Goal: Task Accomplishment & Management: Manage account settings

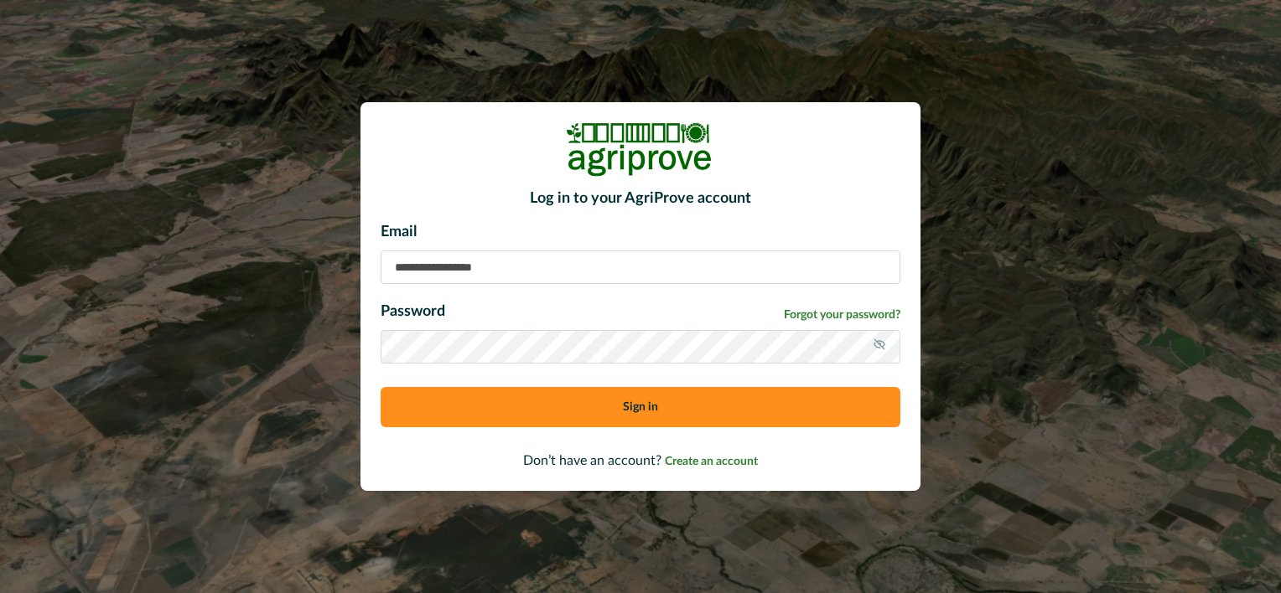
click at [500, 265] on input at bounding box center [641, 268] width 520 height 34
type input "**********"
click at [610, 411] on button "Sign in" at bounding box center [641, 407] width 520 height 40
click at [848, 312] on span "Forgot your password?" at bounding box center [842, 316] width 117 height 18
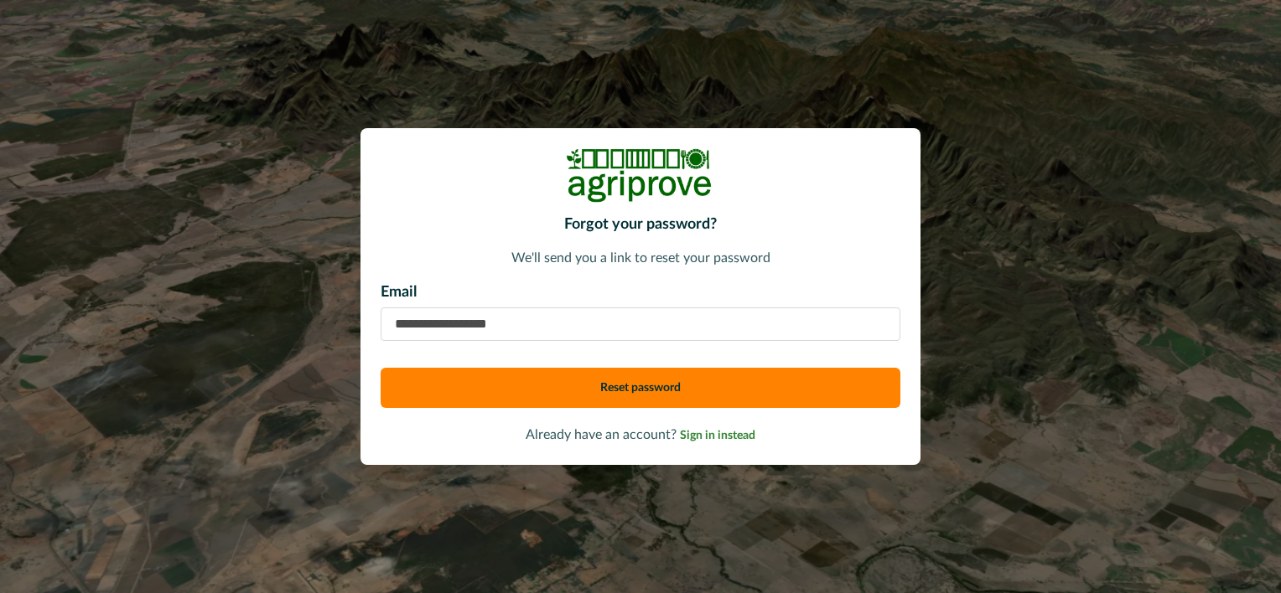
click at [660, 321] on input "email" at bounding box center [641, 325] width 520 height 34
type input "**********"
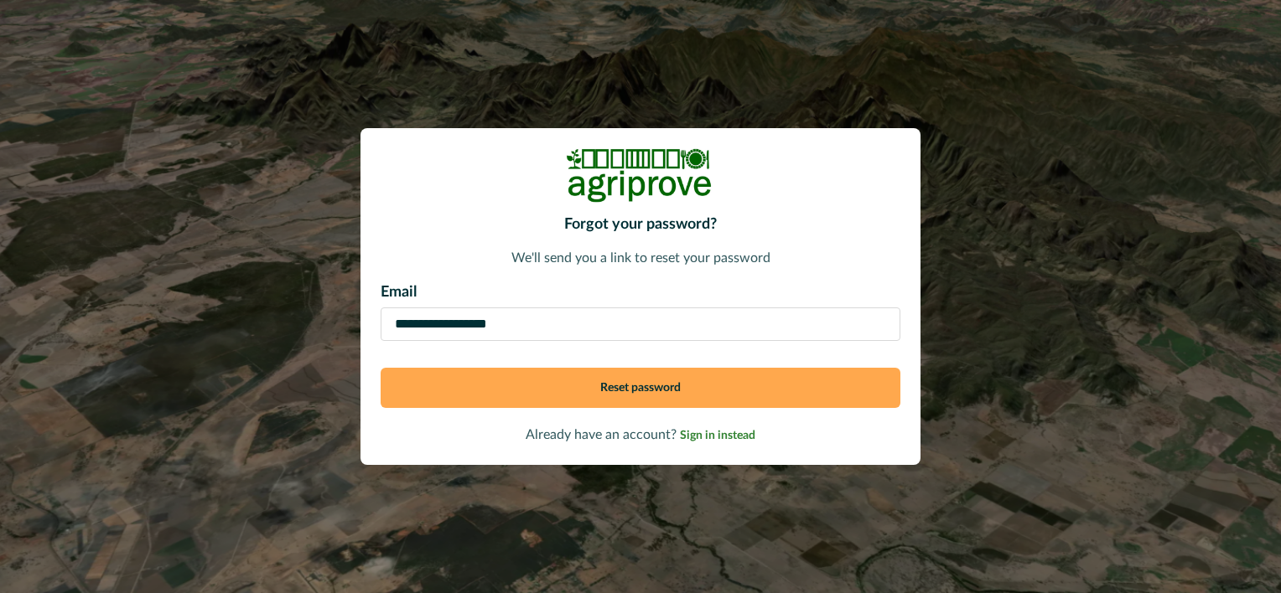
click at [641, 384] on button "Reset password" at bounding box center [641, 388] width 520 height 40
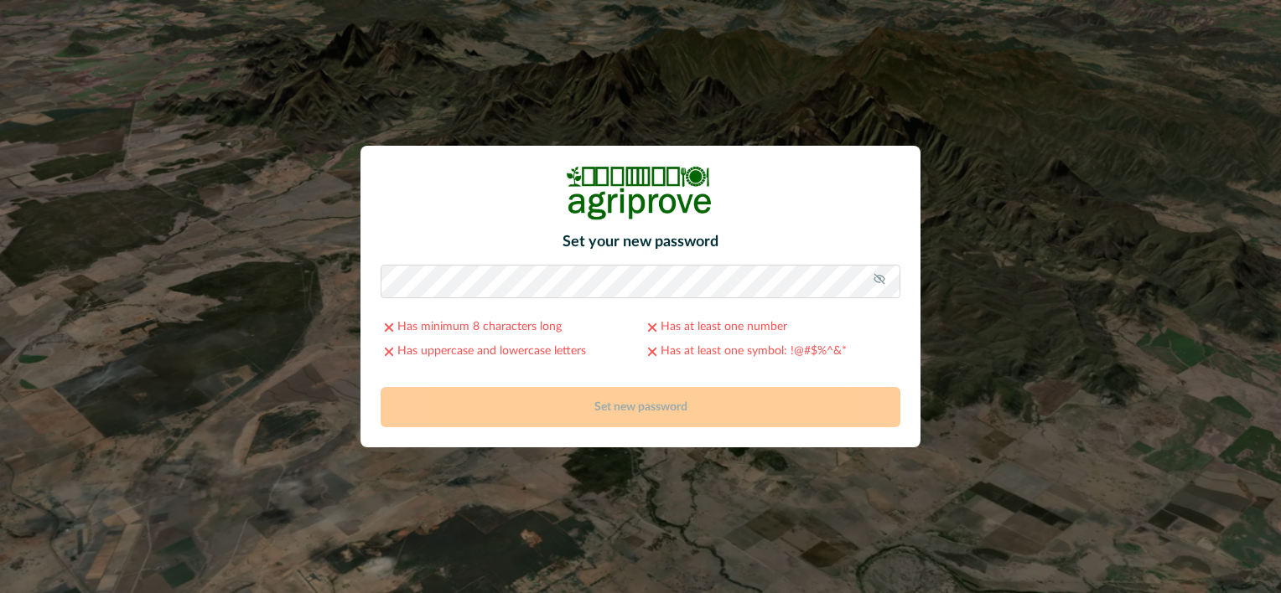
click at [880, 282] on icon at bounding box center [879, 278] width 13 height 13
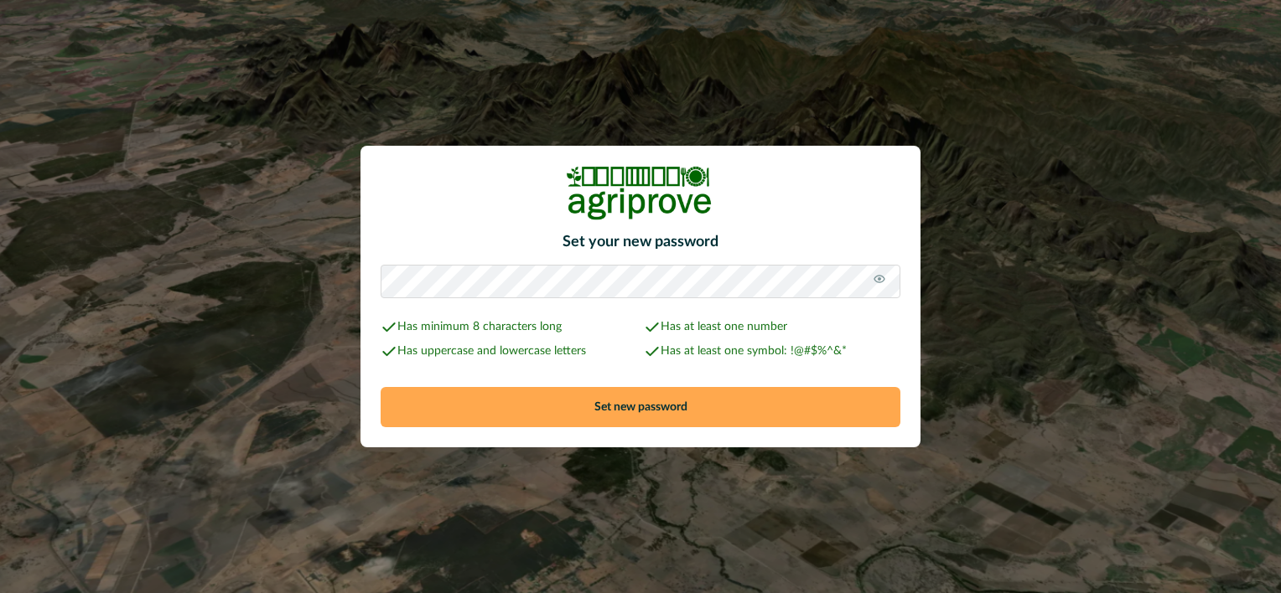
click at [544, 406] on button "Set new password" at bounding box center [641, 407] width 520 height 40
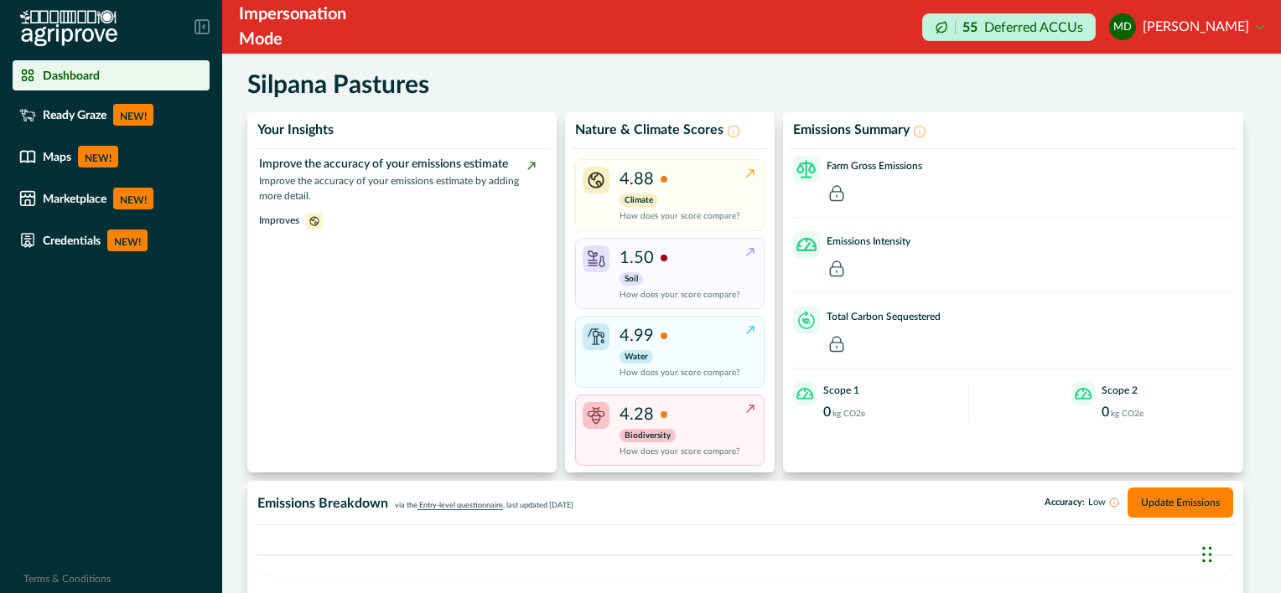
click at [1039, 30] on p "Deferred ACCUs" at bounding box center [1033, 27] width 99 height 13
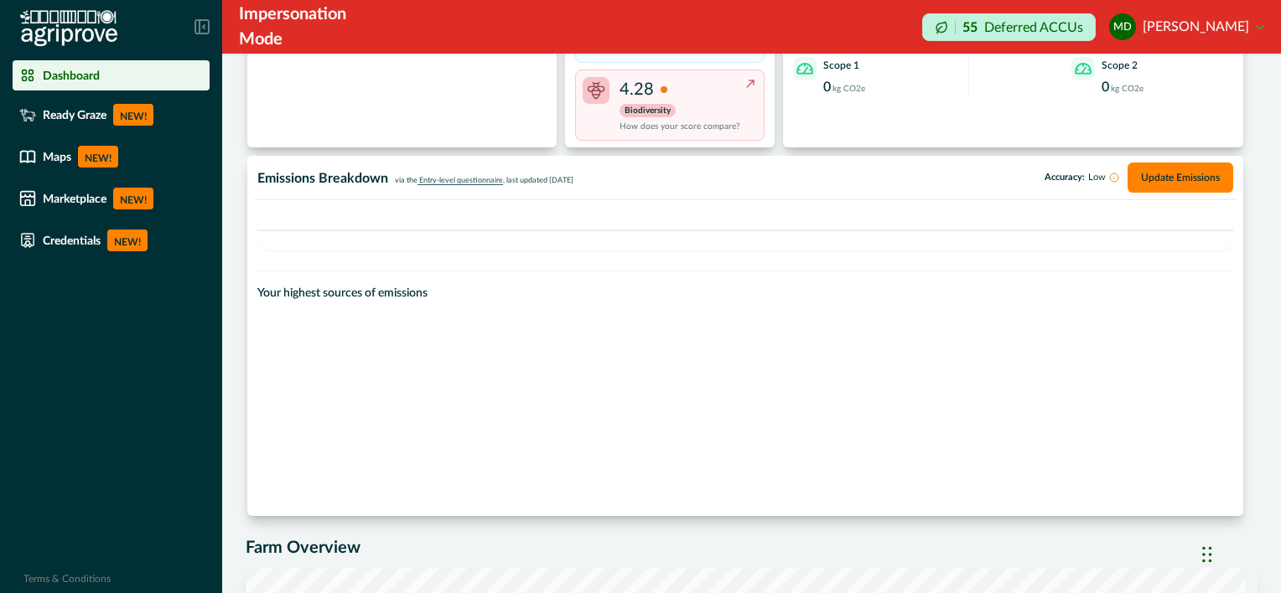
scroll to position [327, 0]
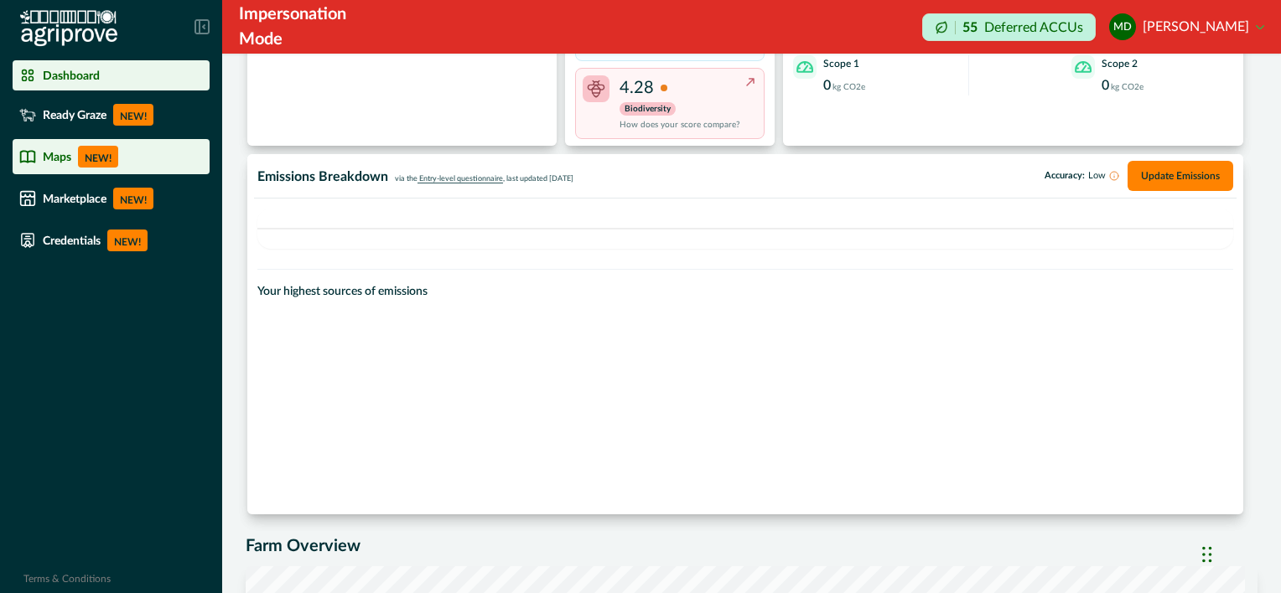
click at [50, 155] on p "Maps" at bounding box center [57, 156] width 28 height 13
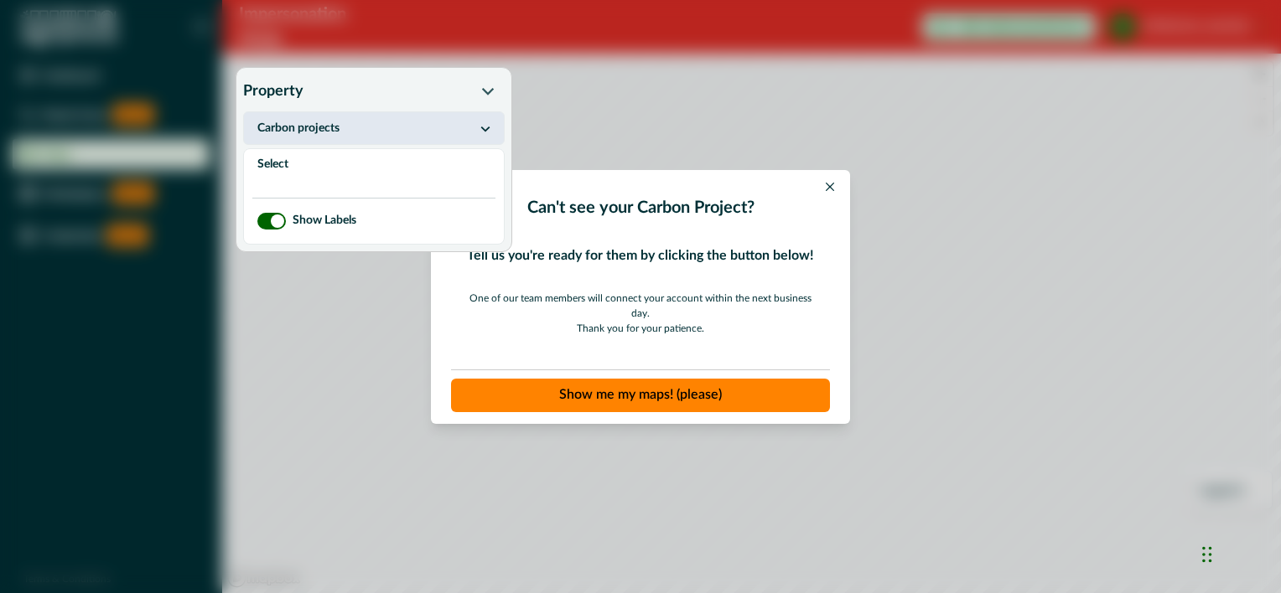
click at [487, 128] on icon "button" at bounding box center [485, 130] width 9 height 6
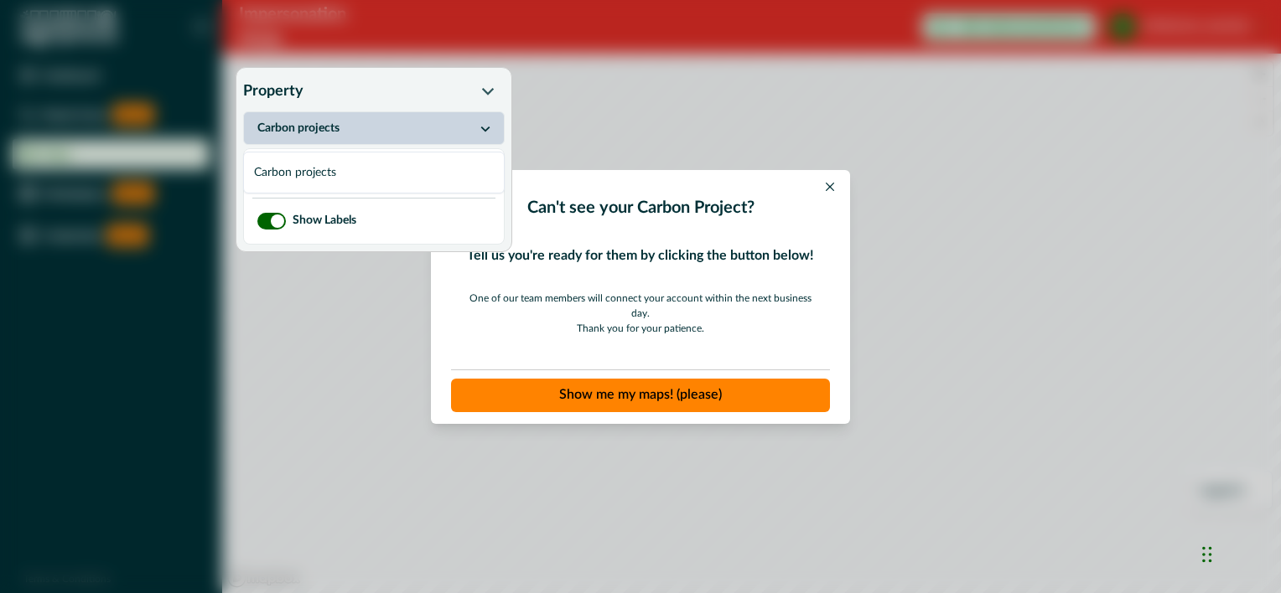
click at [487, 128] on icon "button" at bounding box center [485, 130] width 9 height 6
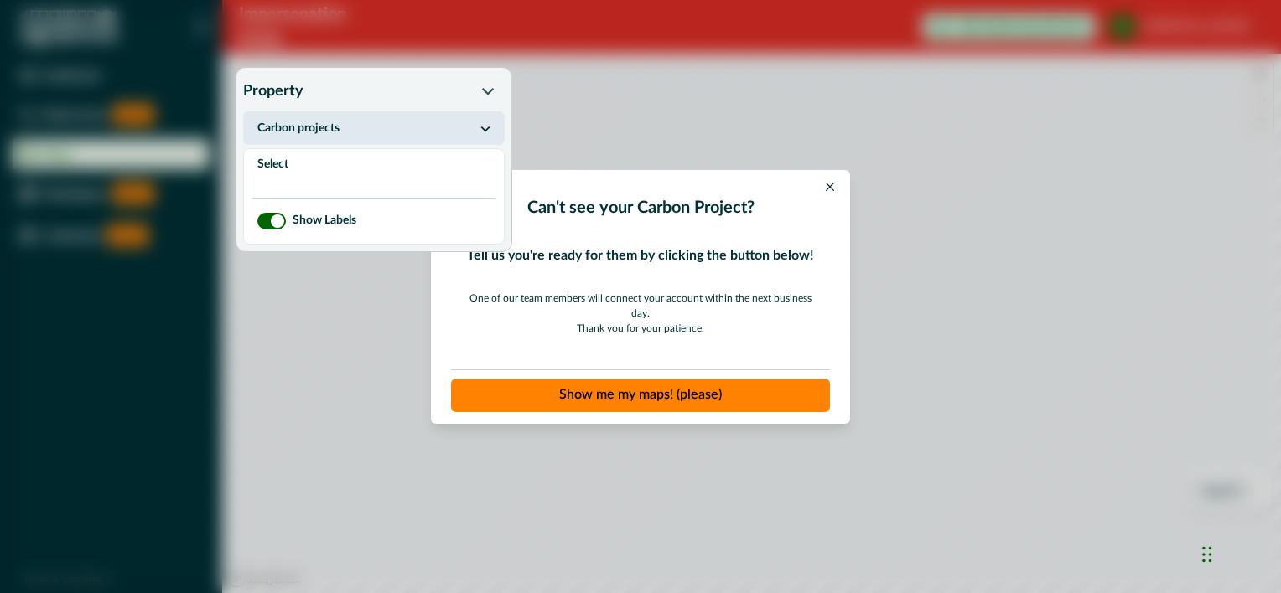
click at [487, 128] on icon "button" at bounding box center [485, 130] width 9 height 6
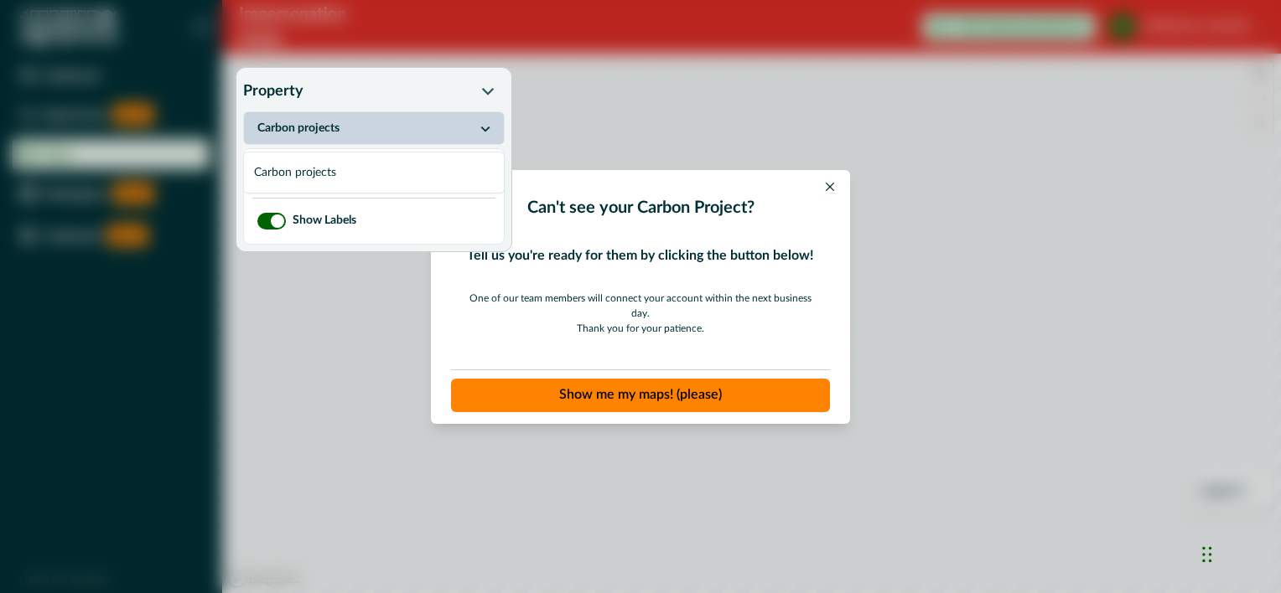
click at [627, 386] on button "Show me my maps! (please)" at bounding box center [640, 396] width 379 height 34
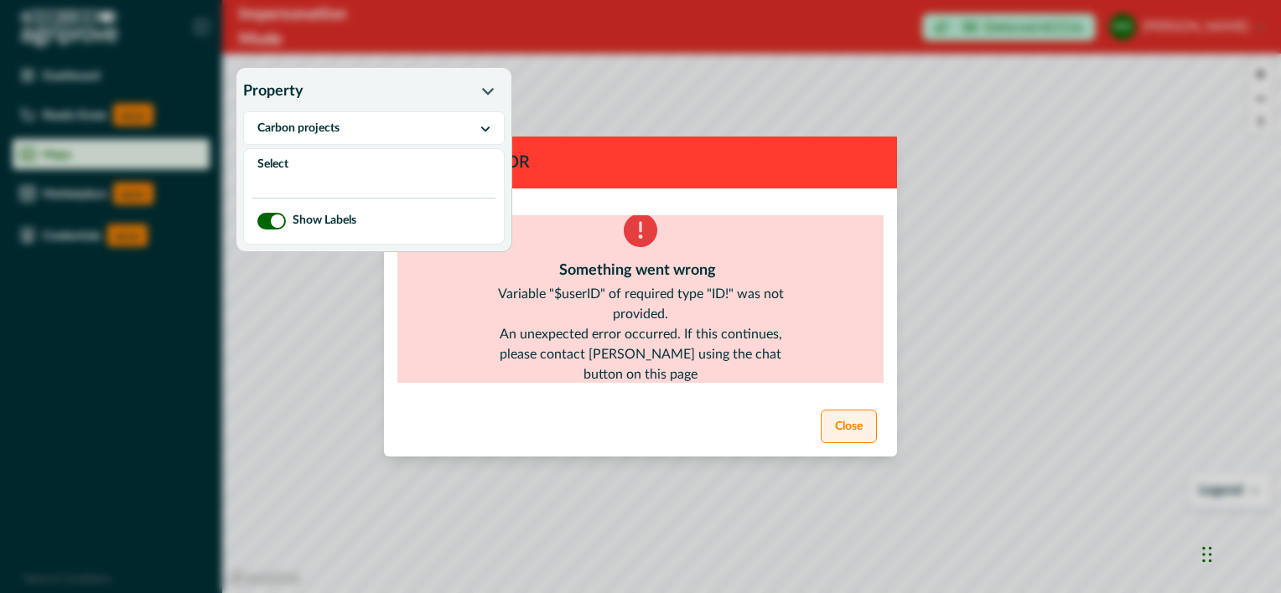
click at [852, 425] on button "Close" at bounding box center [849, 427] width 56 height 34
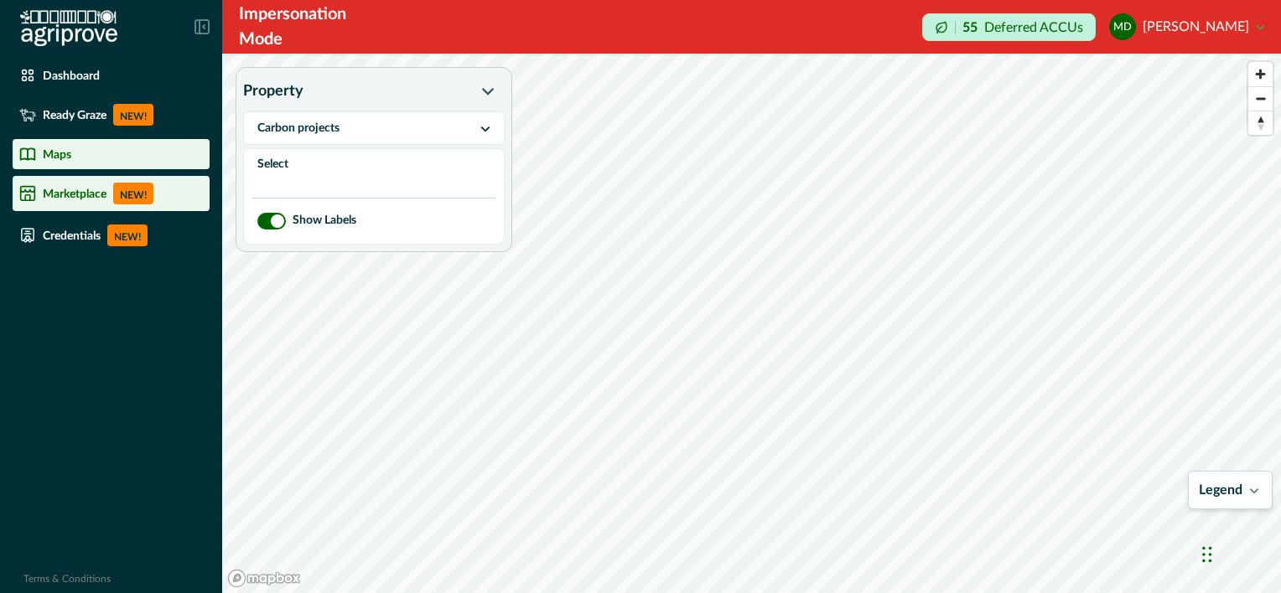
click at [97, 189] on p "Marketplace" at bounding box center [75, 193] width 64 height 13
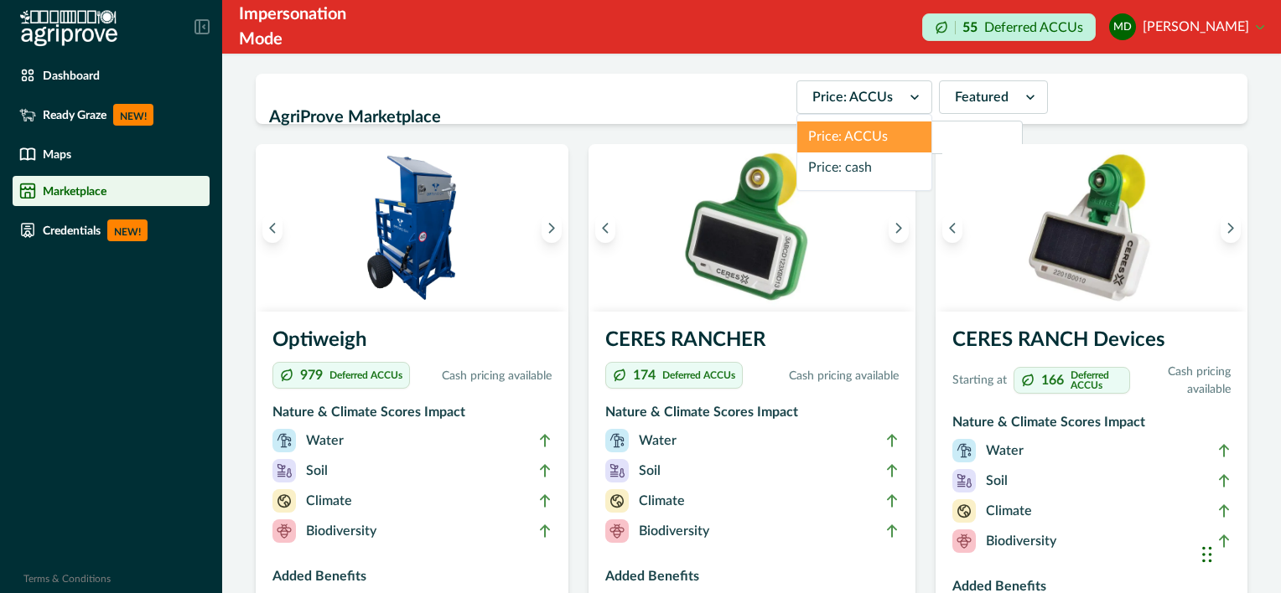
click at [906, 101] on icon at bounding box center [914, 97] width 17 height 17
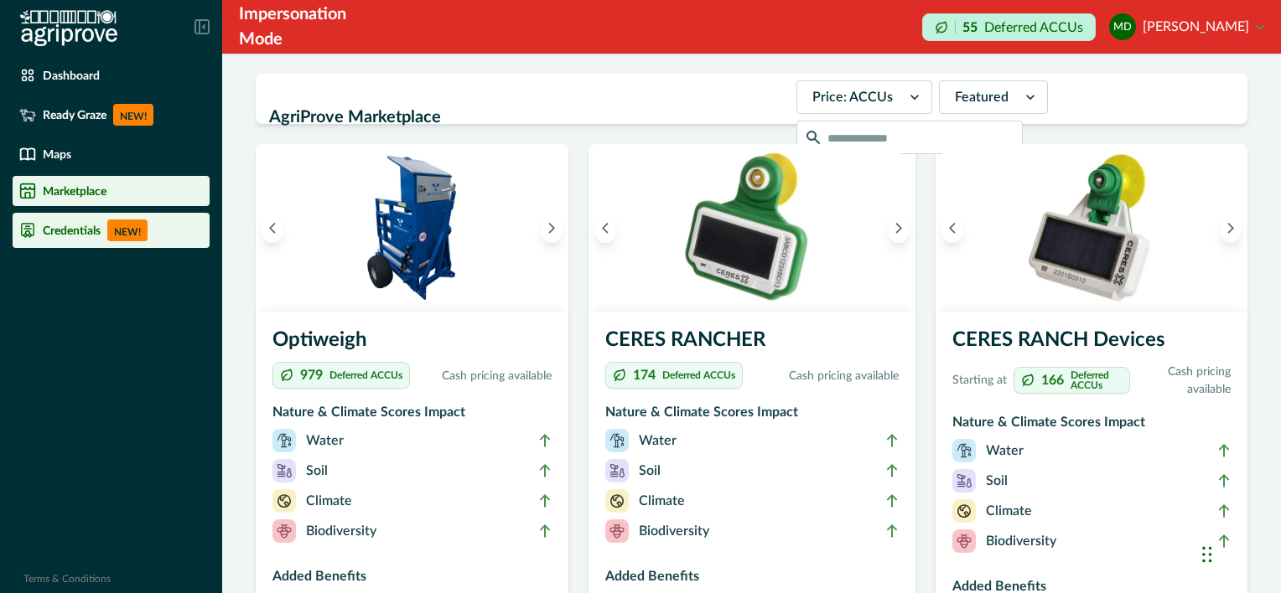
click at [59, 234] on p "Credentials" at bounding box center [72, 230] width 58 height 13
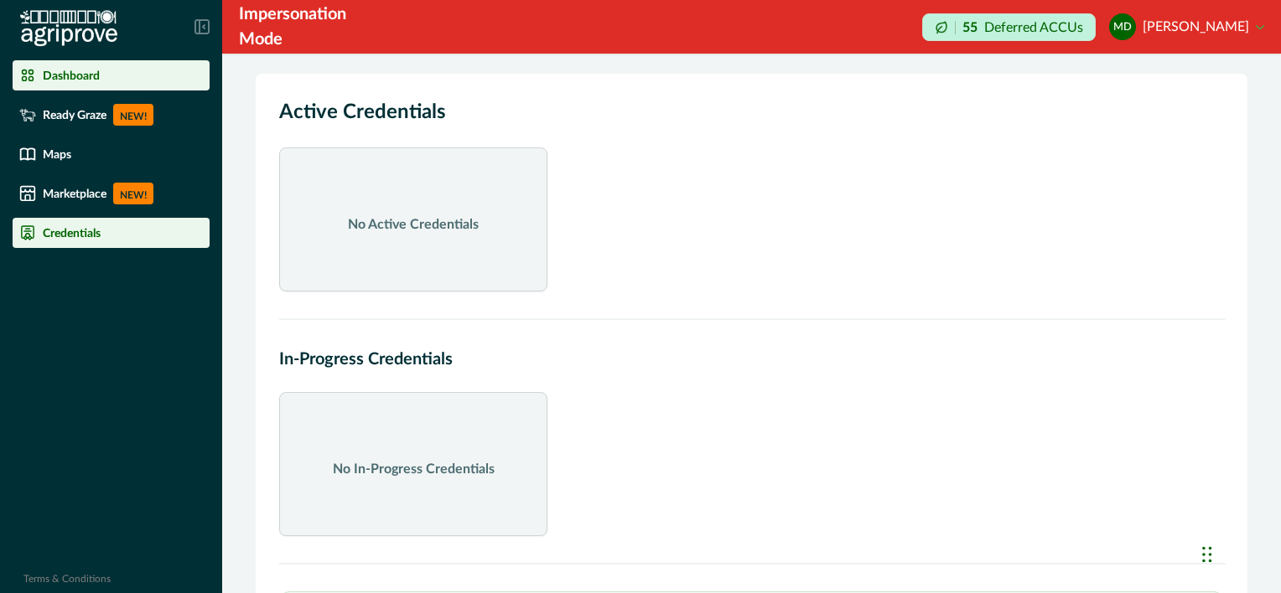
click at [95, 81] on p "Dashboard" at bounding box center [71, 75] width 57 height 13
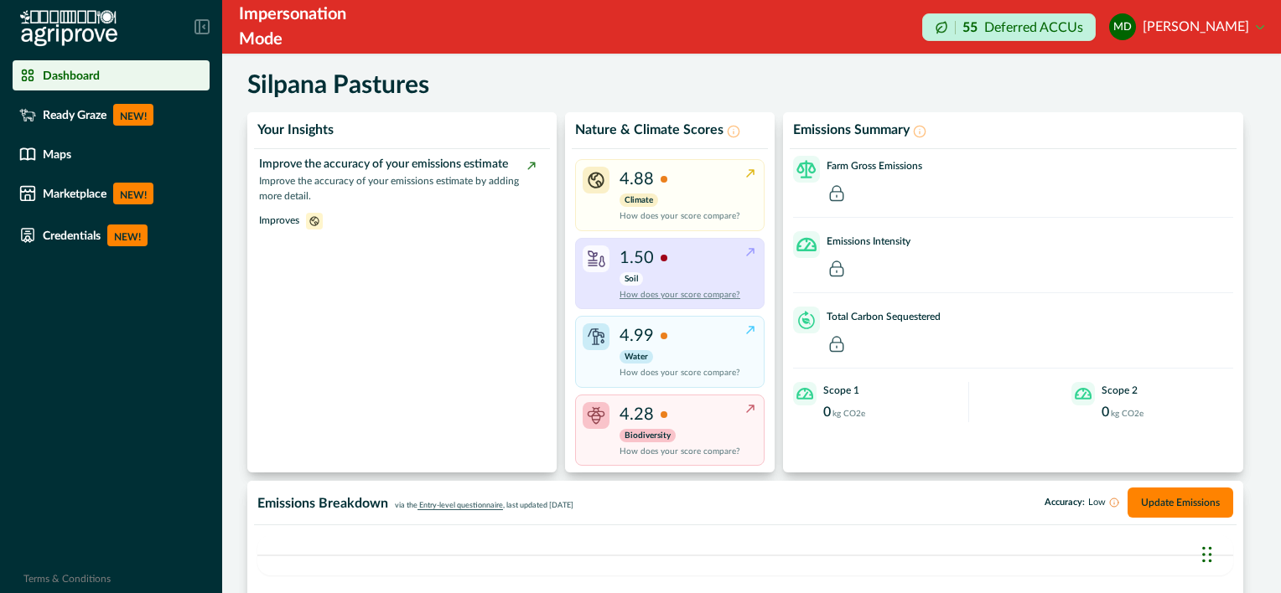
click at [745, 255] on icon at bounding box center [749, 252] width 13 height 13
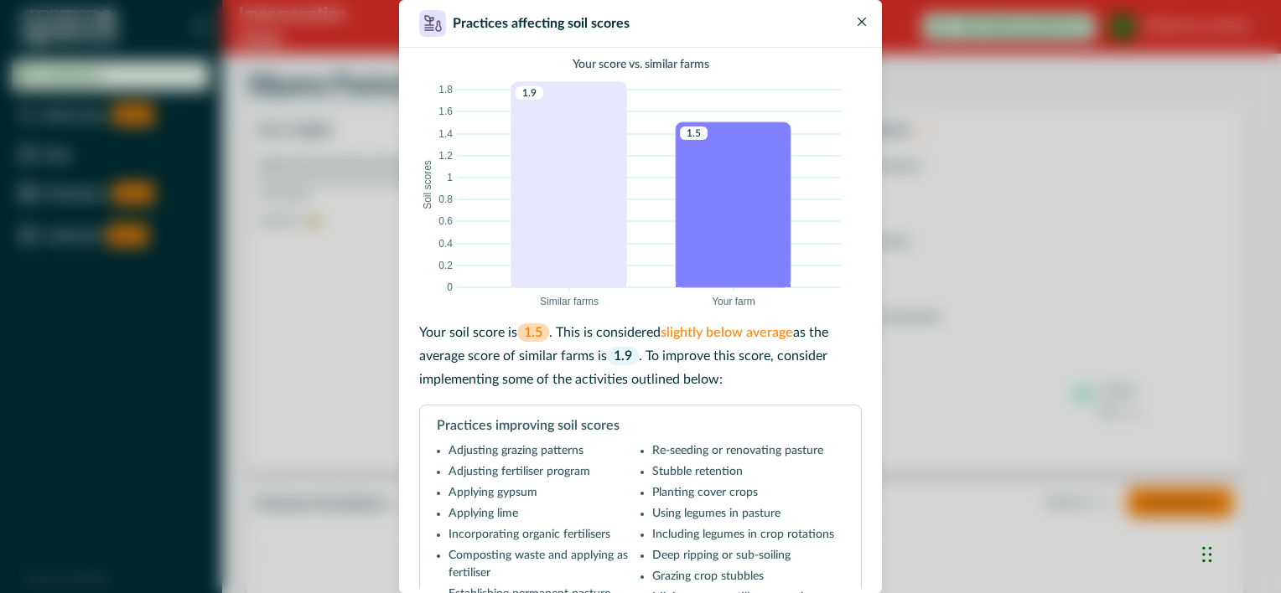
scroll to position [35, 0]
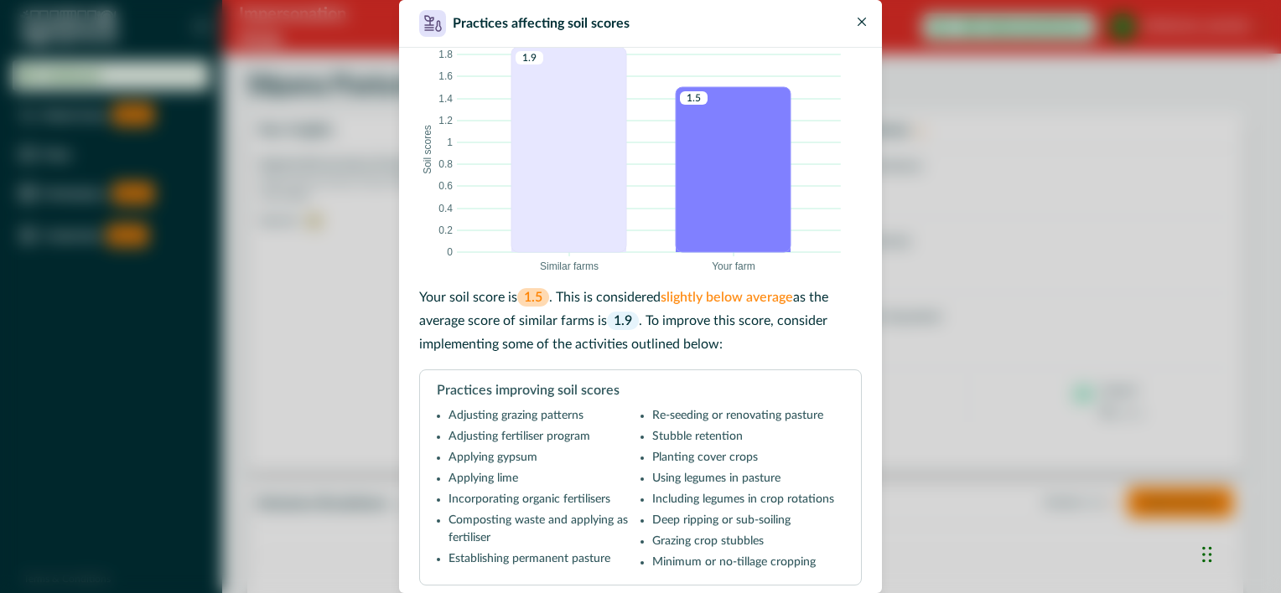
click at [860, 22] on icon "Close" at bounding box center [861, 22] width 8 height 8
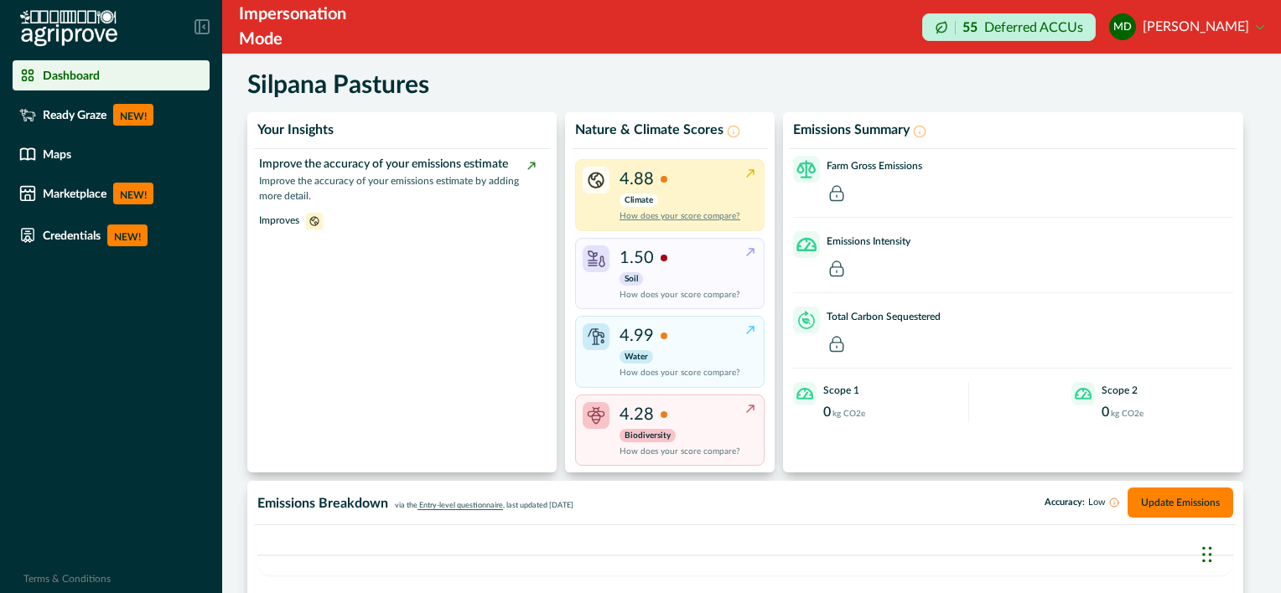
click at [749, 178] on icon at bounding box center [749, 173] width 13 height 13
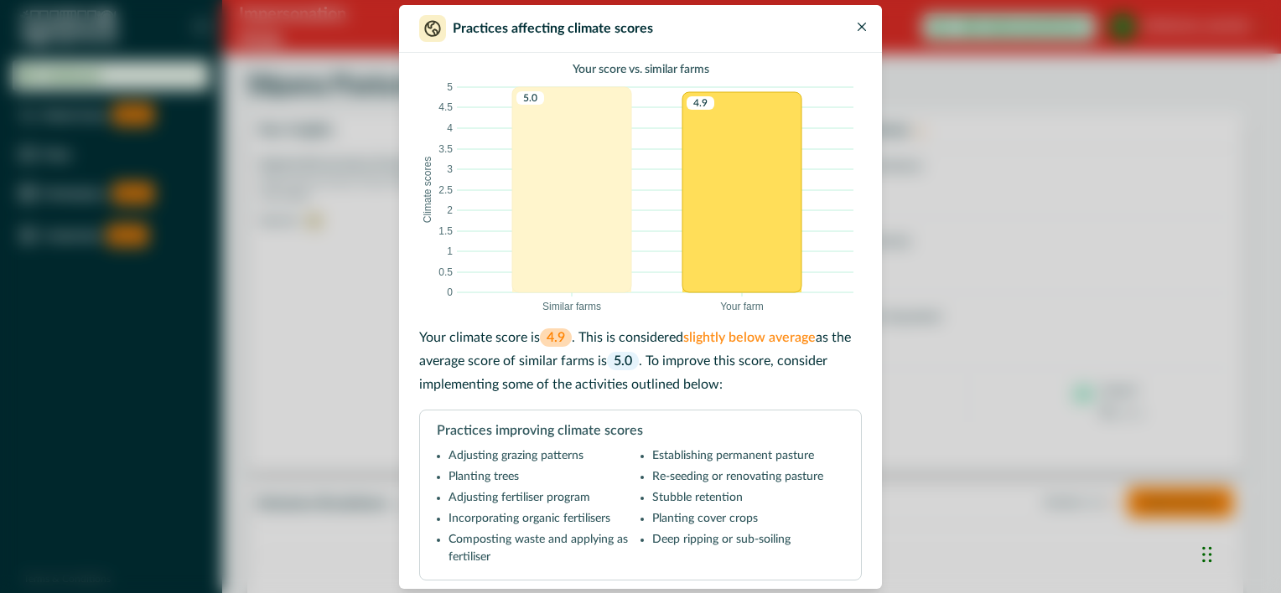
click at [865, 28] on icon "Close" at bounding box center [861, 27] width 8 height 8
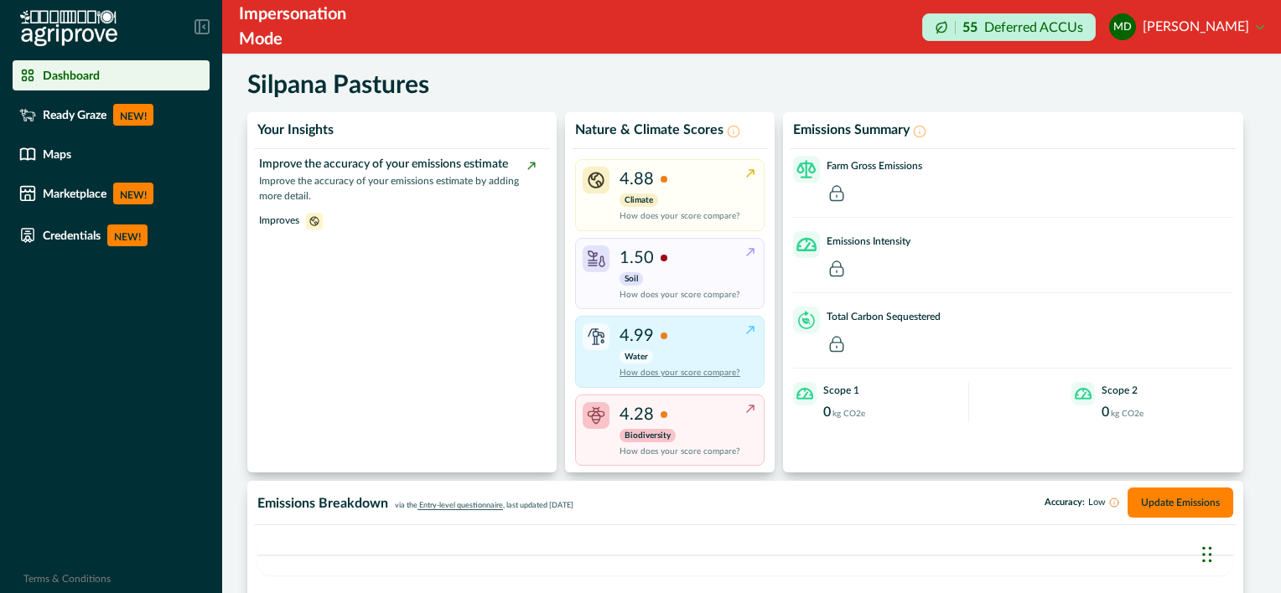
click at [743, 329] on icon at bounding box center [749, 330] width 13 height 13
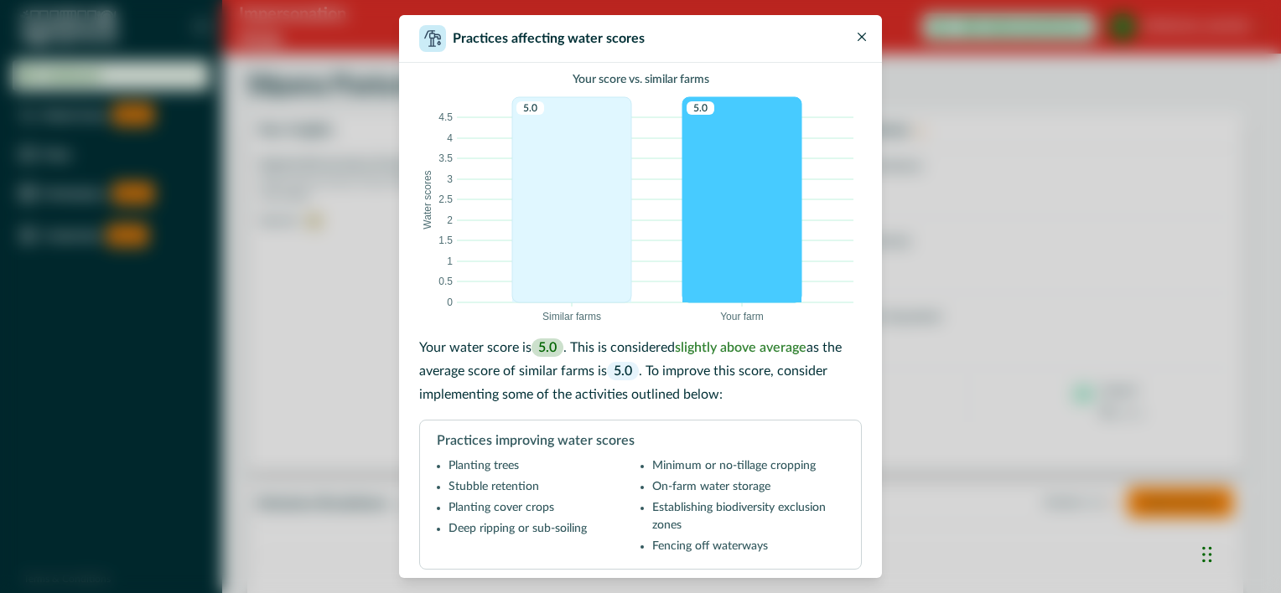
click at [857, 36] on icon "Close" at bounding box center [861, 37] width 8 height 8
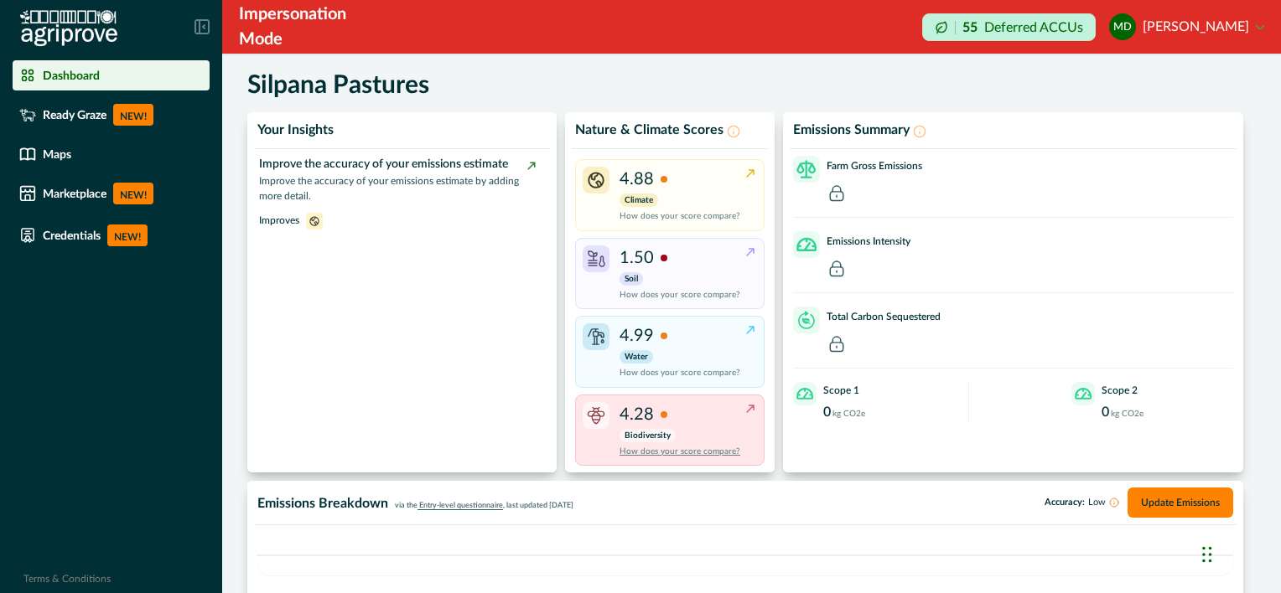
click at [759, 406] on div "4.28 Biodiversity How does your score compare?" at bounding box center [669, 430] width 189 height 71
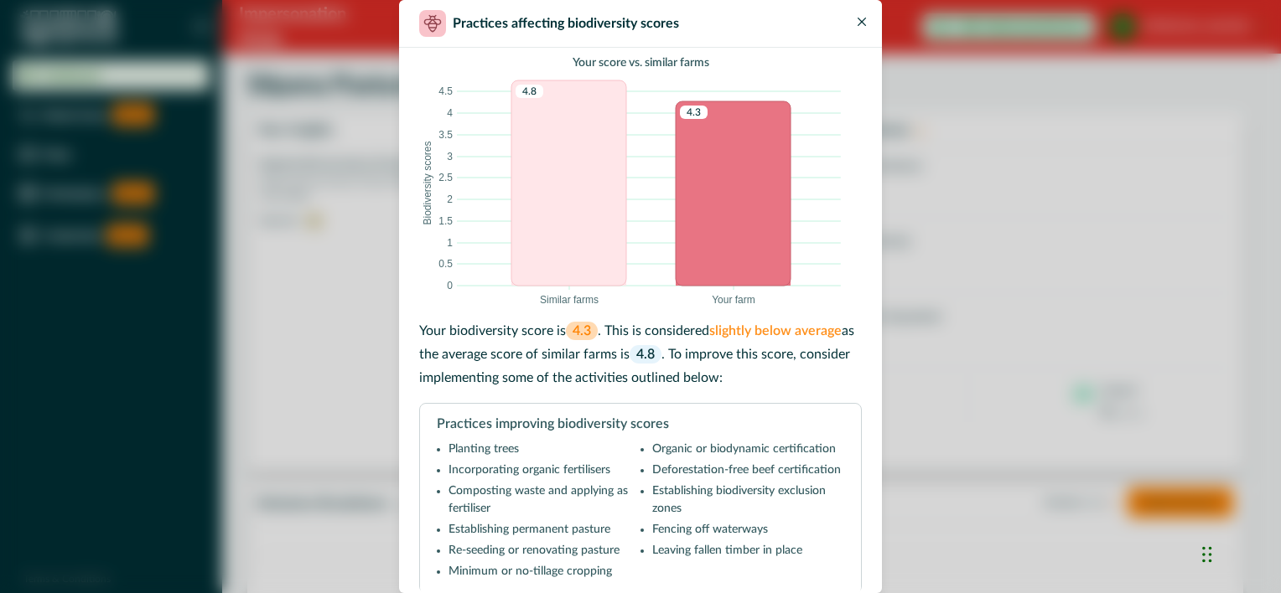
scroll to position [0, 0]
click at [855, 23] on button "Close" at bounding box center [862, 17] width 20 height 20
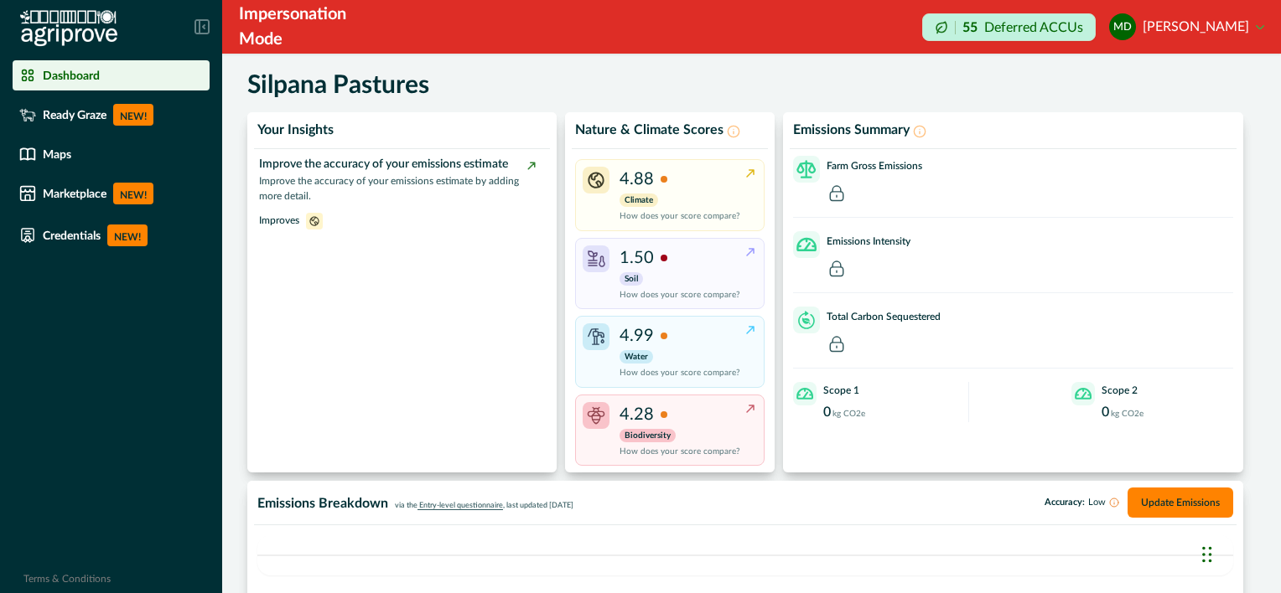
click at [894, 172] on p "Farm Gross Emissions" at bounding box center [874, 165] width 96 height 15
click at [919, 132] on line at bounding box center [919, 133] width 0 height 3
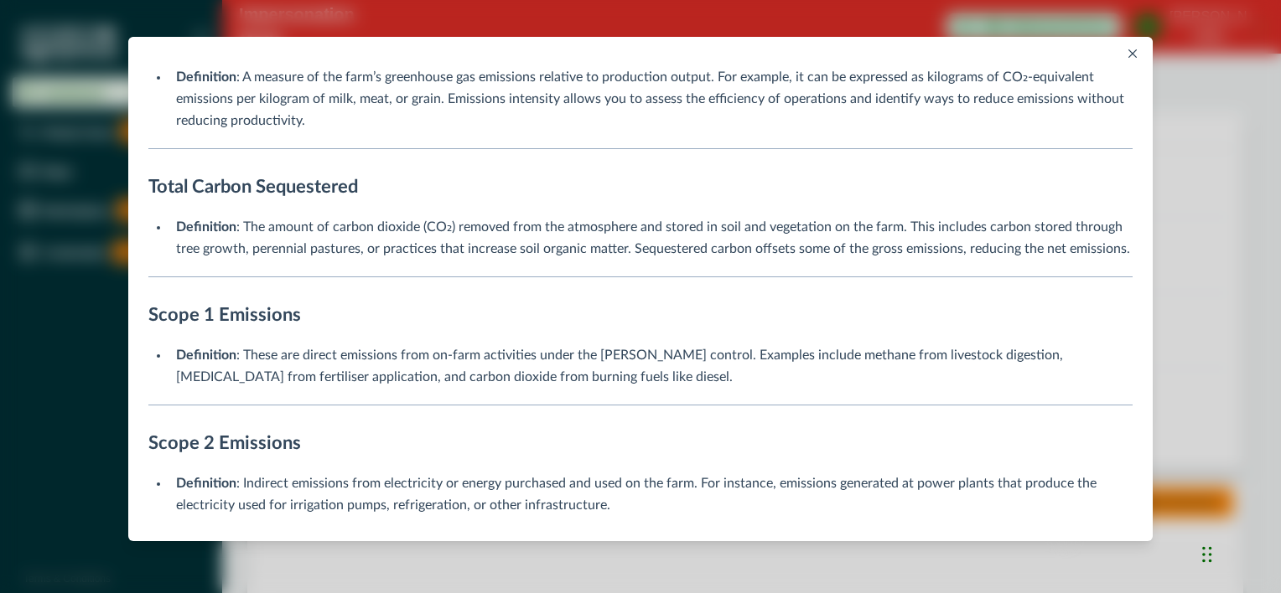
scroll to position [18, 0]
click at [1128, 54] on icon "Close" at bounding box center [1132, 53] width 8 height 8
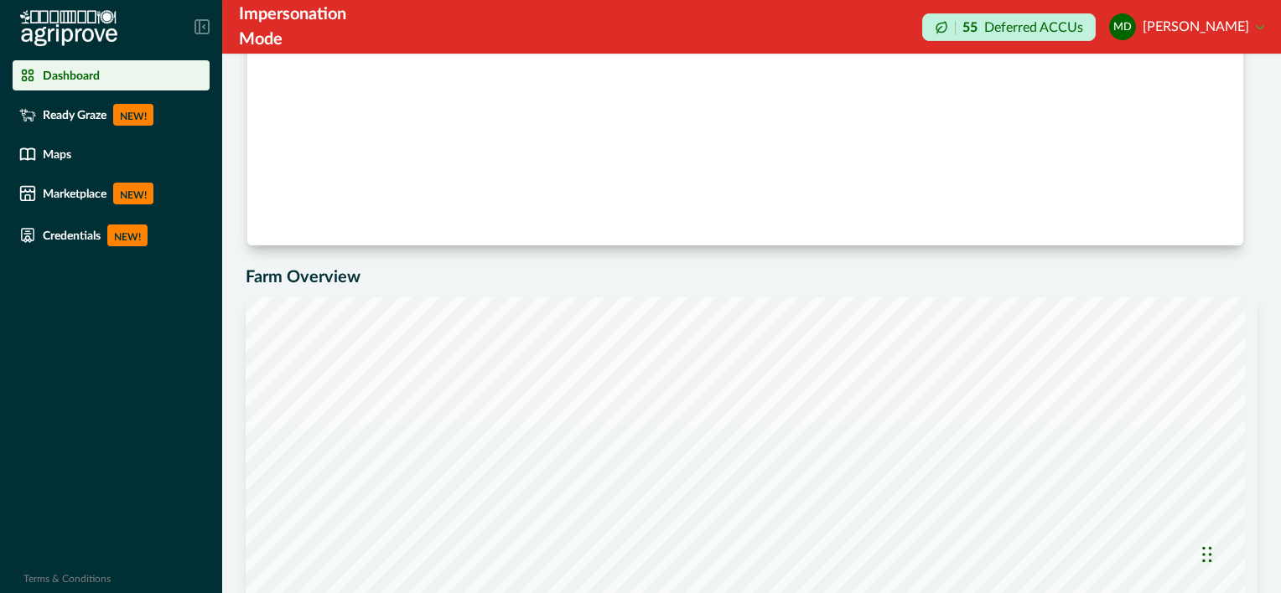
scroll to position [754, 0]
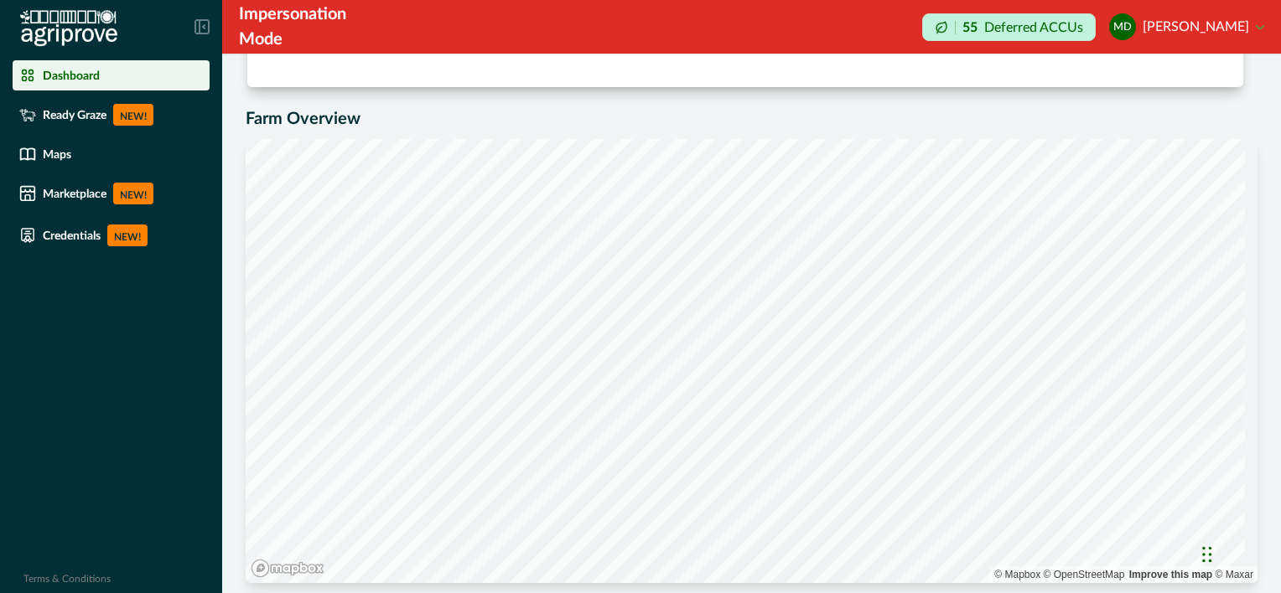
click at [204, 23] on icon at bounding box center [201, 26] width 15 height 15
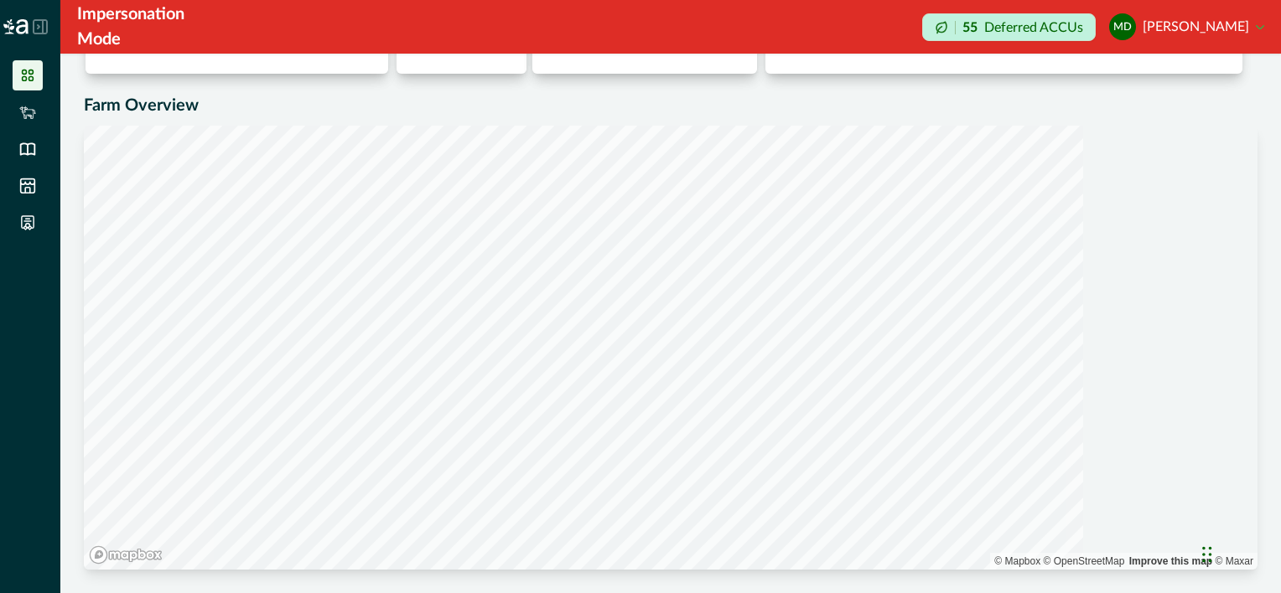
scroll to position [399, 0]
click at [40, 26] on icon at bounding box center [40, 26] width 15 height 15
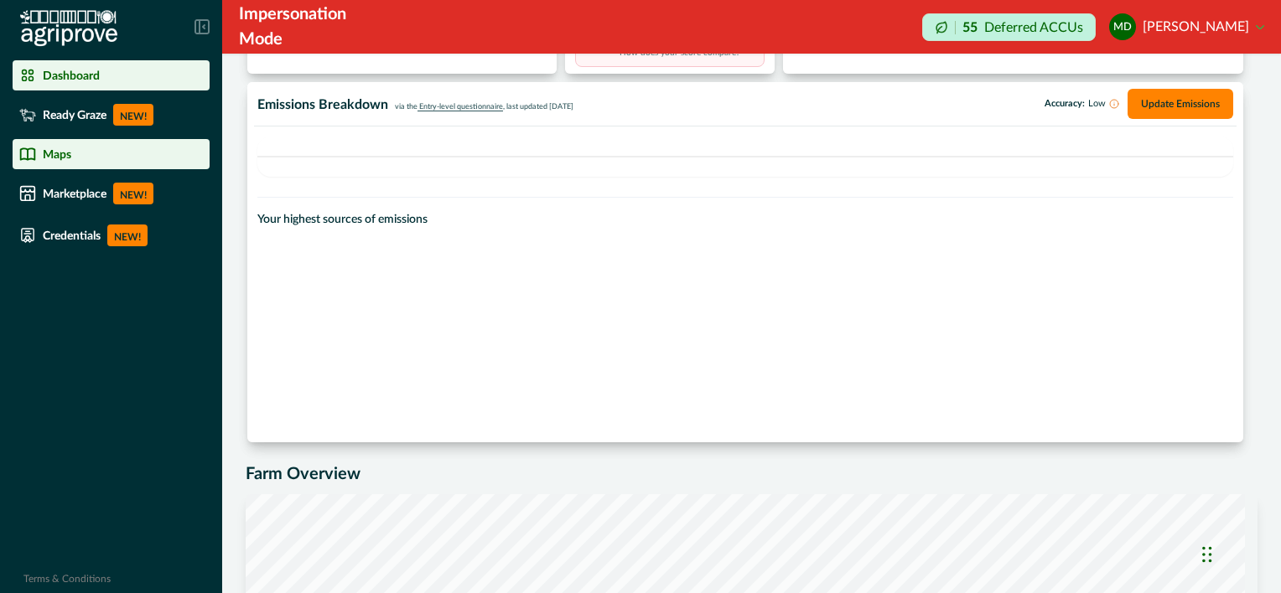
click at [65, 148] on p "Maps" at bounding box center [57, 154] width 28 height 13
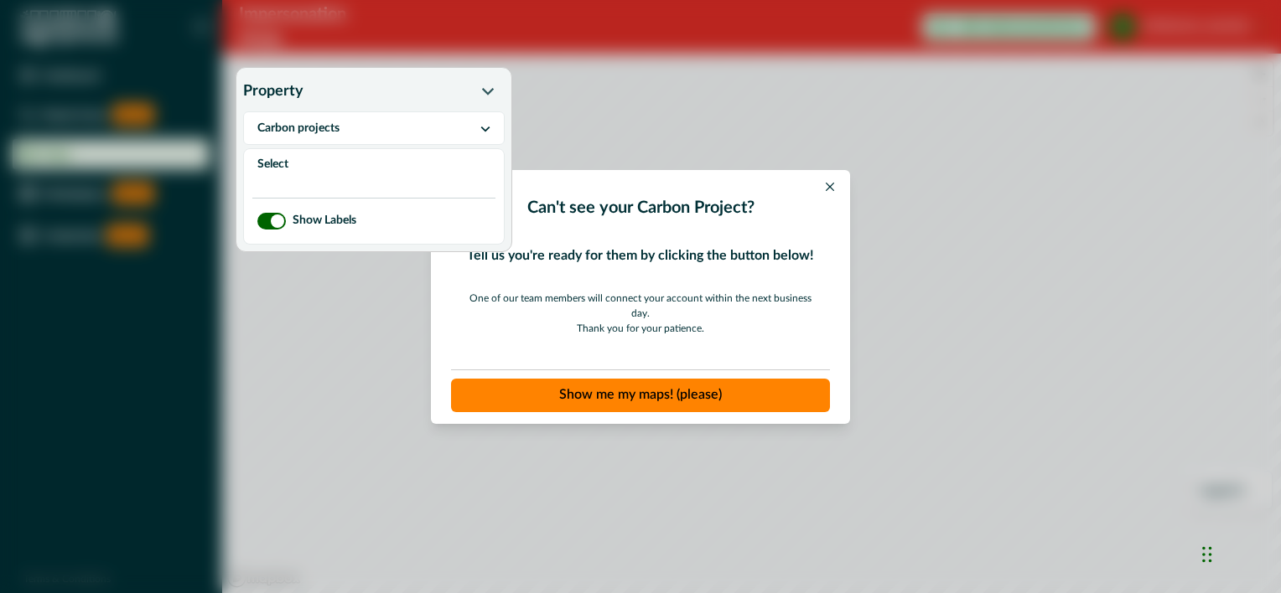
click at [269, 165] on div "Select" at bounding box center [374, 164] width 260 height 30
click at [490, 129] on icon "button" at bounding box center [485, 128] width 10 height 10
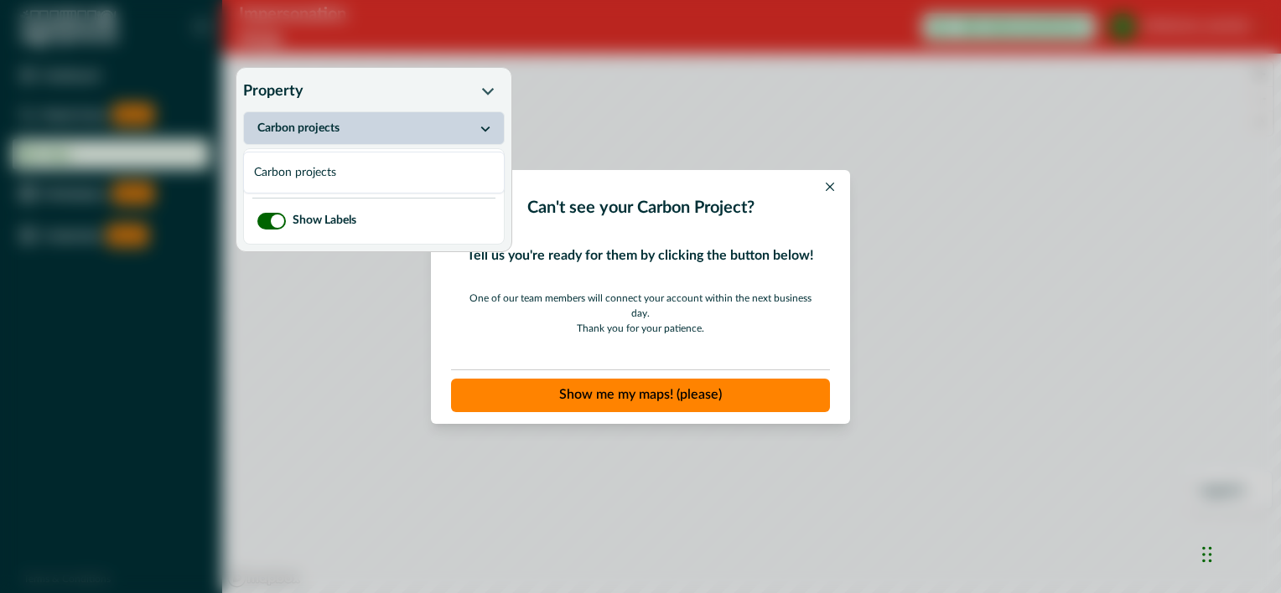
click at [291, 178] on button "Carbon projects" at bounding box center [374, 172] width 260 height 27
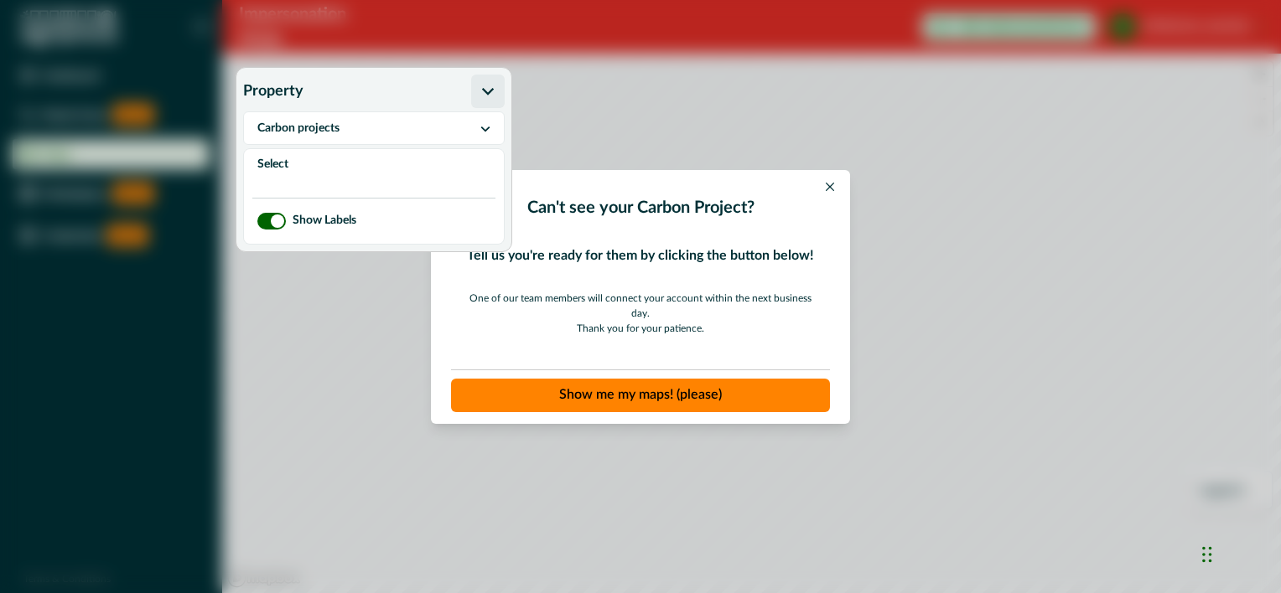
click at [489, 97] on icon "button" at bounding box center [487, 91] width 13 height 13
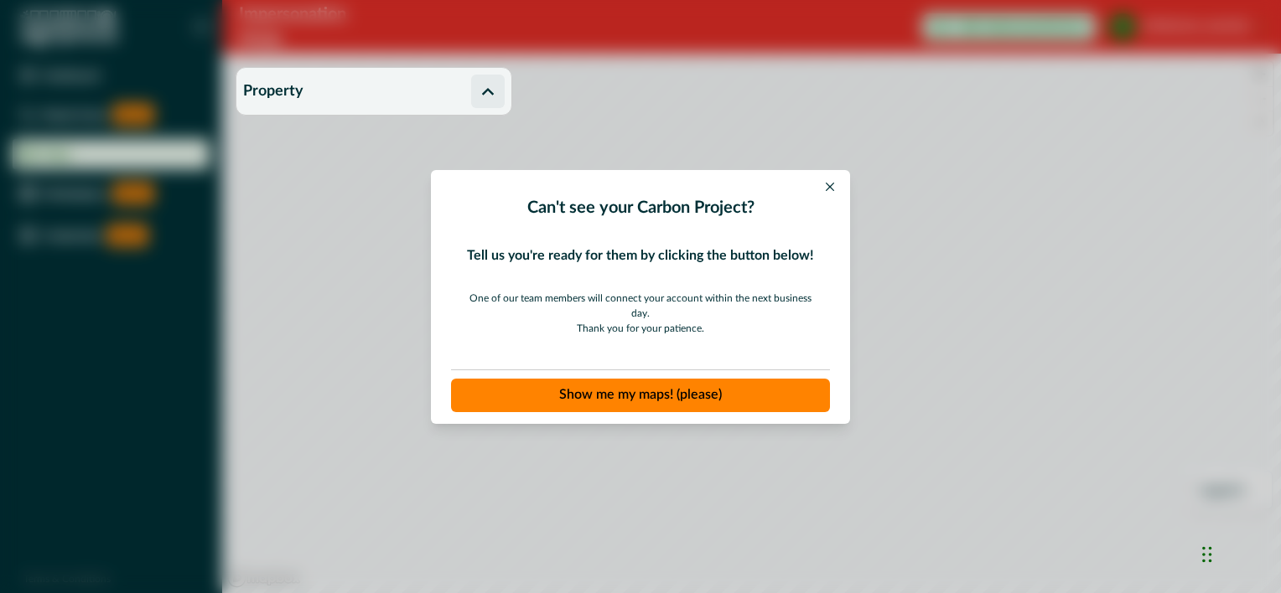
click at [489, 97] on icon "button" at bounding box center [487, 91] width 13 height 13
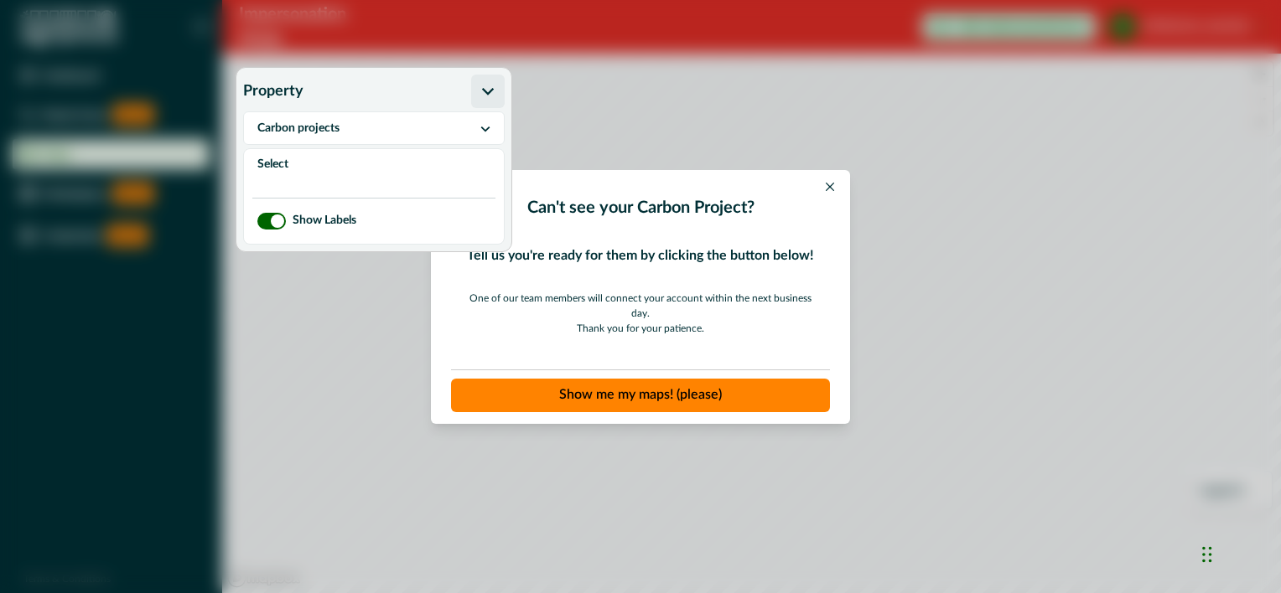
click at [623, 385] on button "Show me my maps! (please)" at bounding box center [640, 396] width 379 height 34
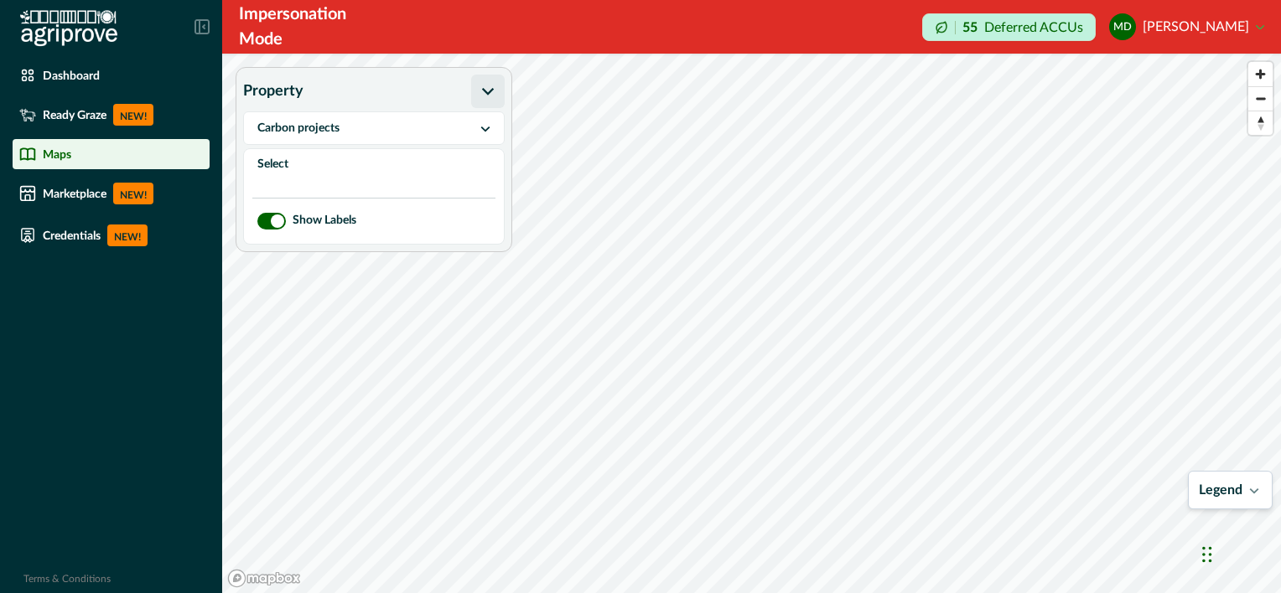
click at [1251, 491] on icon at bounding box center [1254, 492] width 9 height 6
click at [1248, 487] on div at bounding box center [1247, 487] width 13 height 13
click at [1251, 327] on icon at bounding box center [1254, 329] width 10 height 10
click at [1255, 491] on icon at bounding box center [1254, 492] width 9 height 6
click at [1255, 329] on icon at bounding box center [1254, 330] width 9 height 6
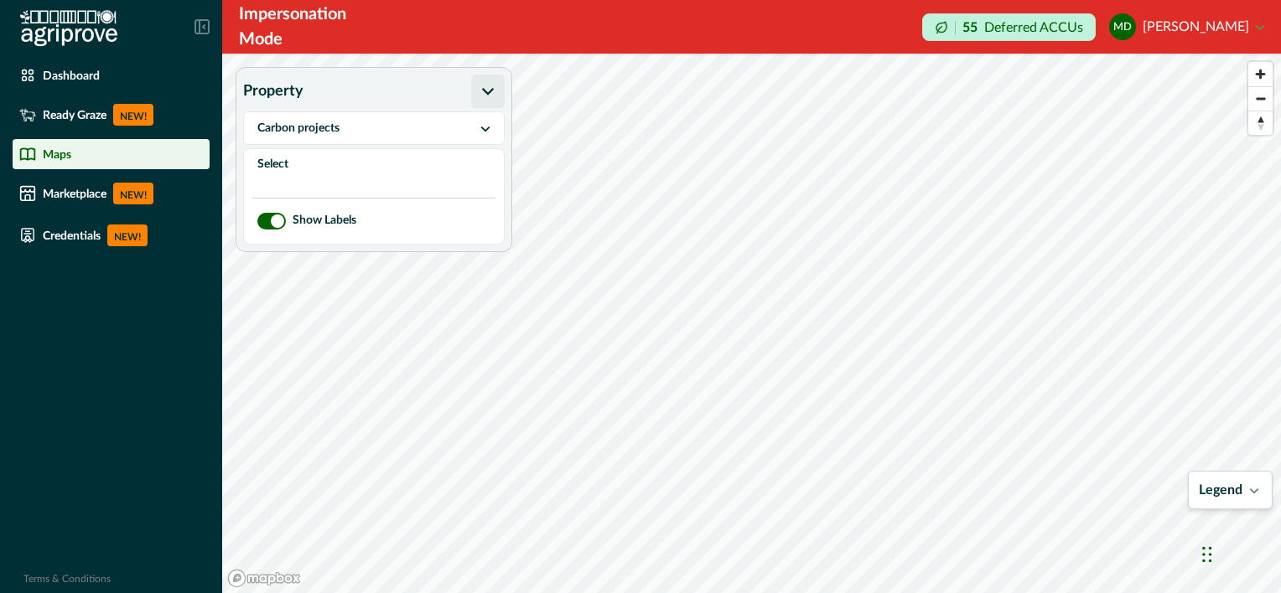
click at [804, 593] on html "Dashboard Ready Graze NEW! Maps Marketplace NEW! Credentials NEW! Terms & Condi…" at bounding box center [640, 296] width 1281 height 593
click at [297, 34] on div "Impersonation Mode" at bounding box center [301, 27] width 124 height 50
click at [1259, 27] on button "md [PERSON_NAME]" at bounding box center [1186, 27] width 155 height 40
click at [1104, 80] on button "Sign out" at bounding box center [1170, 82] width 186 height 28
click at [1259, 23] on button "md [PERSON_NAME]" at bounding box center [1186, 27] width 155 height 40
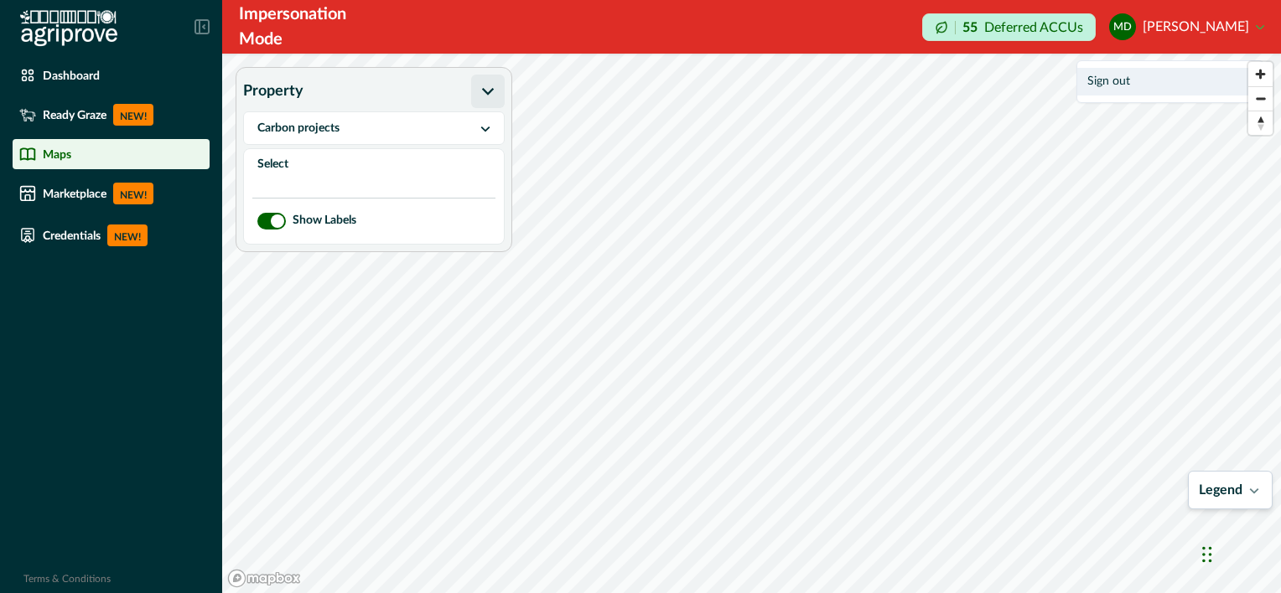
click at [1100, 80] on button "Sign out" at bounding box center [1170, 82] width 186 height 28
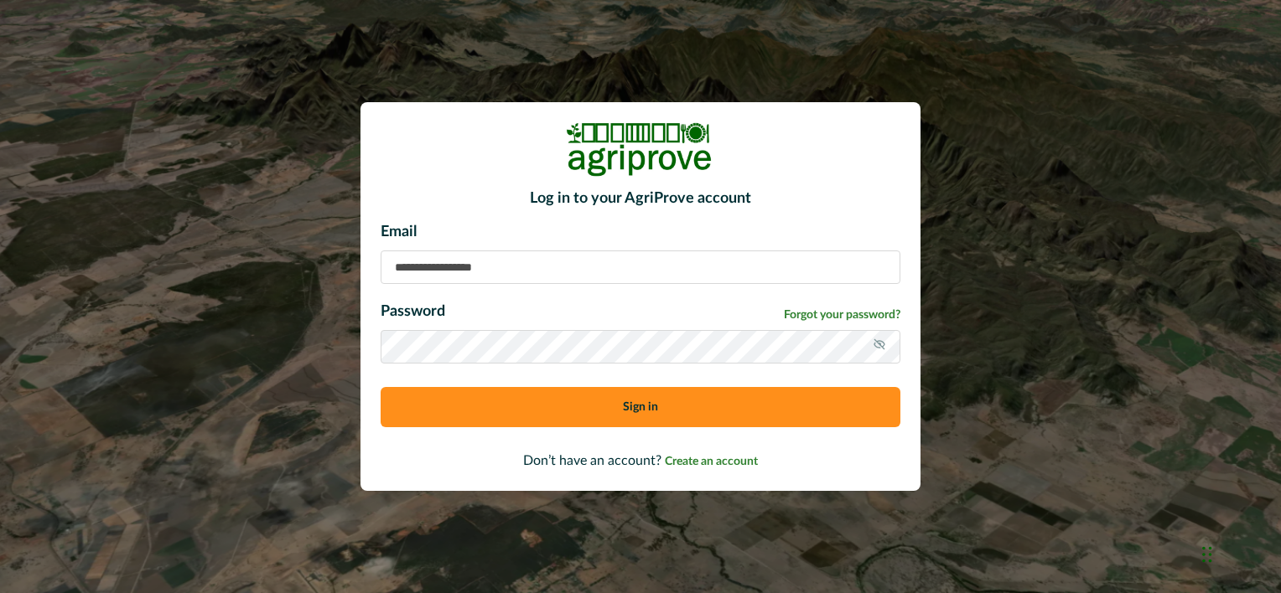
click at [1116, 242] on div "Log in to your AgriProve account Email Password Forgot your password? Sign in D…" at bounding box center [640, 296] width 1281 height 593
